Goal: Transaction & Acquisition: Obtain resource

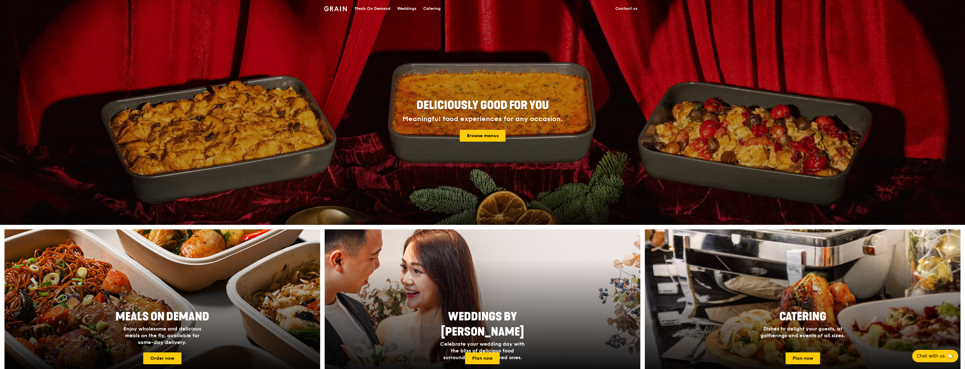
click at [404, 8] on div "Weddings" at bounding box center [406, 8] width 19 height 17
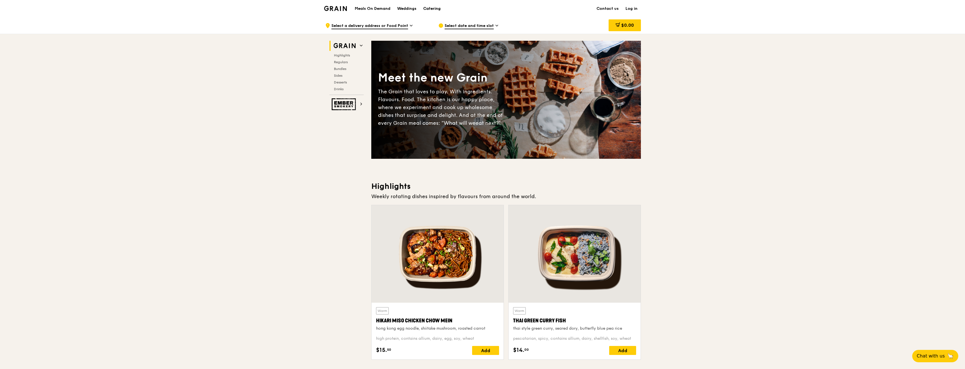
click at [434, 10] on div "Catering" at bounding box center [431, 8] width 17 height 17
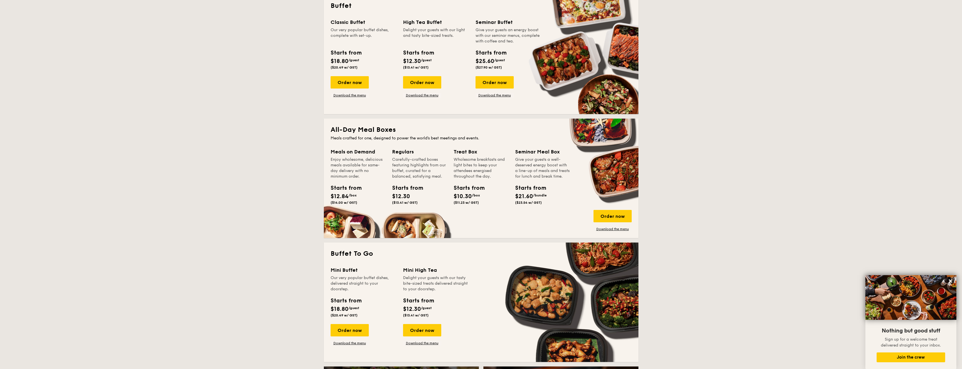
scroll to position [253, 0]
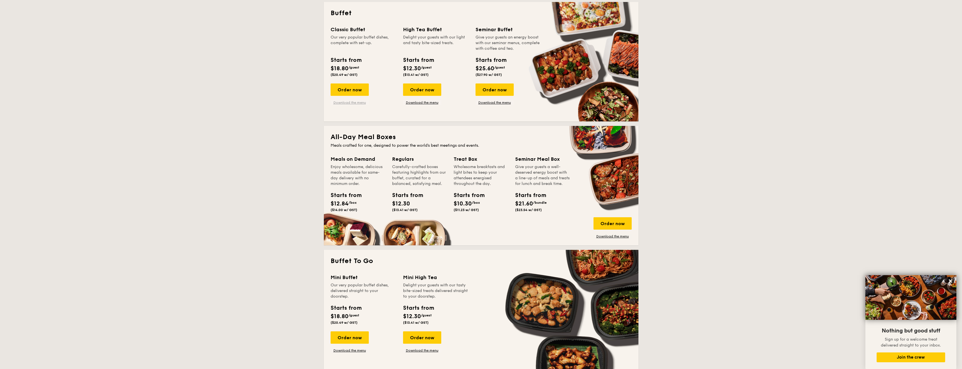
click at [354, 100] on link "Download the menu" at bounding box center [350, 102] width 38 height 4
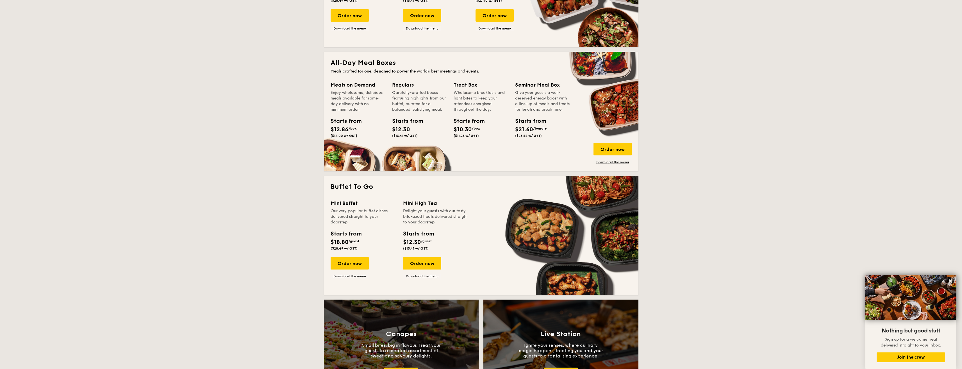
scroll to position [337, 0]
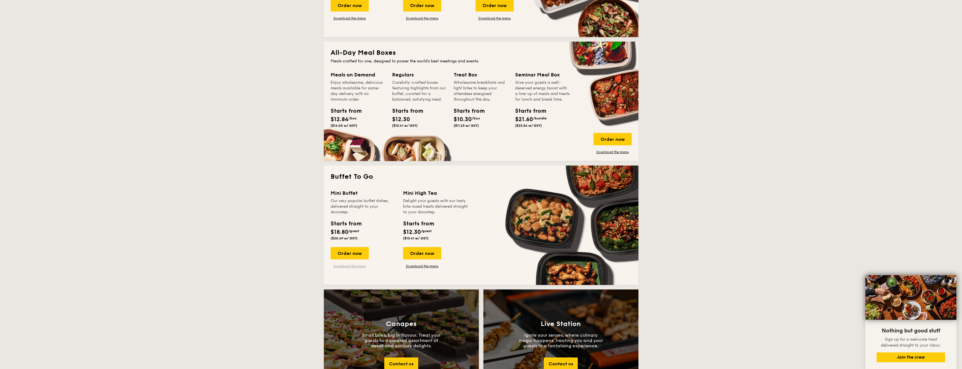
click at [359, 266] on link "Download the menu" at bounding box center [350, 266] width 38 height 4
drag, startPoint x: 329, startPoint y: 238, endPoint x: 363, endPoint y: 238, distance: 33.4
click at [363, 238] on div "Starts from $18.80 /guest ($20.49 w/ GST)" at bounding box center [345, 229] width 35 height 21
drag, startPoint x: 365, startPoint y: 239, endPoint x: 330, endPoint y: 227, distance: 36.9
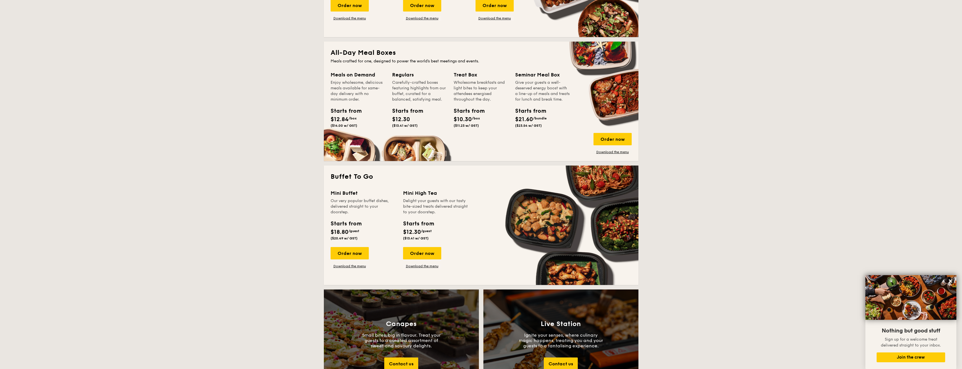
click at [330, 227] on div "Starts from $18.80 /guest ($20.49 w/ GST)" at bounding box center [363, 230] width 70 height 23
click at [347, 236] on div "Starts from $18.80 /guest ($20.49 w/ GST)" at bounding box center [346, 229] width 31 height 21
